Goal: Transaction & Acquisition: Obtain resource

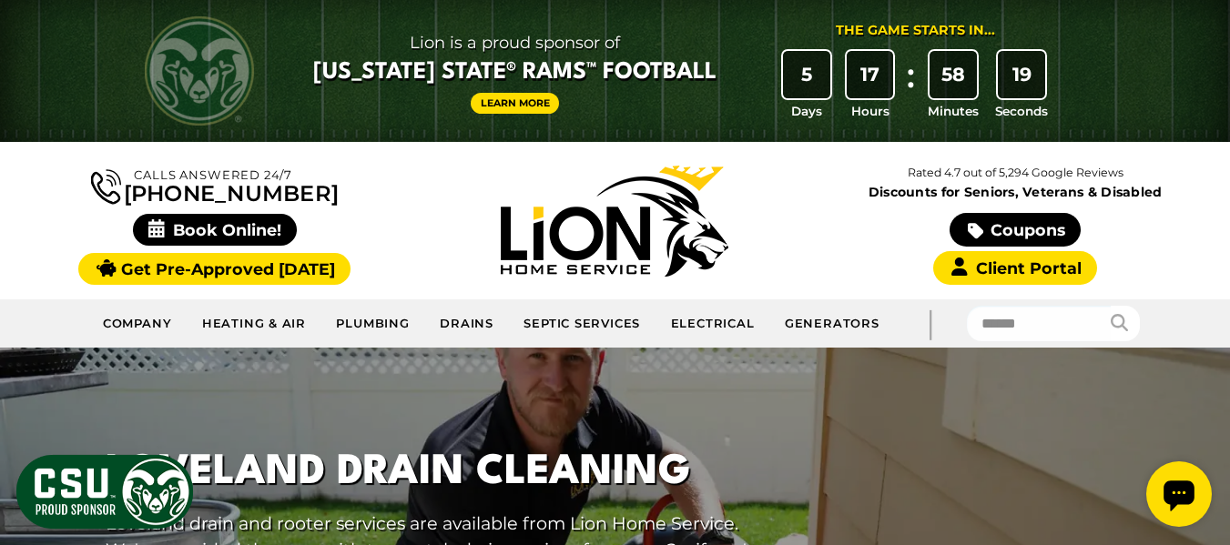
click at [1013, 233] on link "Coupons" at bounding box center [1014, 230] width 131 height 34
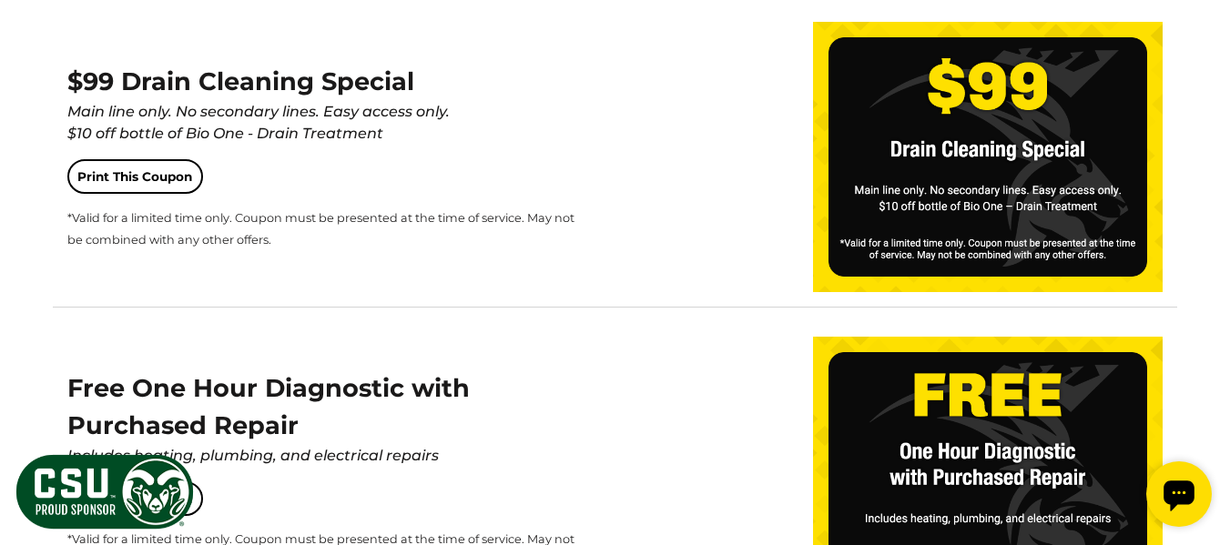
scroll to position [2794, 0]
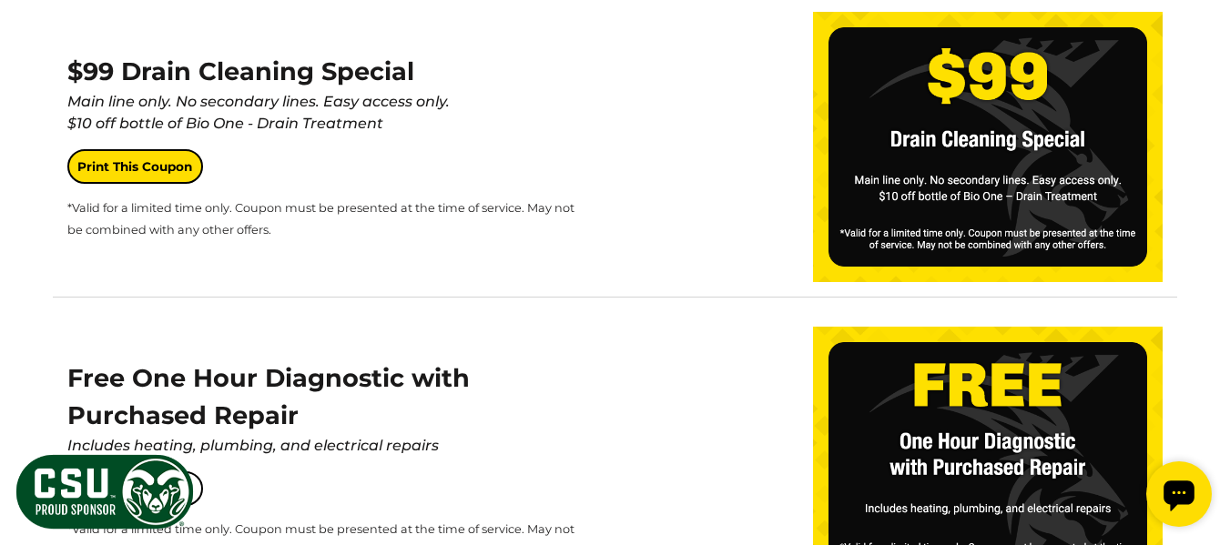
click at [162, 166] on link "Print This Coupon" at bounding box center [135, 166] width 136 height 35
